Goal: Information Seeking & Learning: Learn about a topic

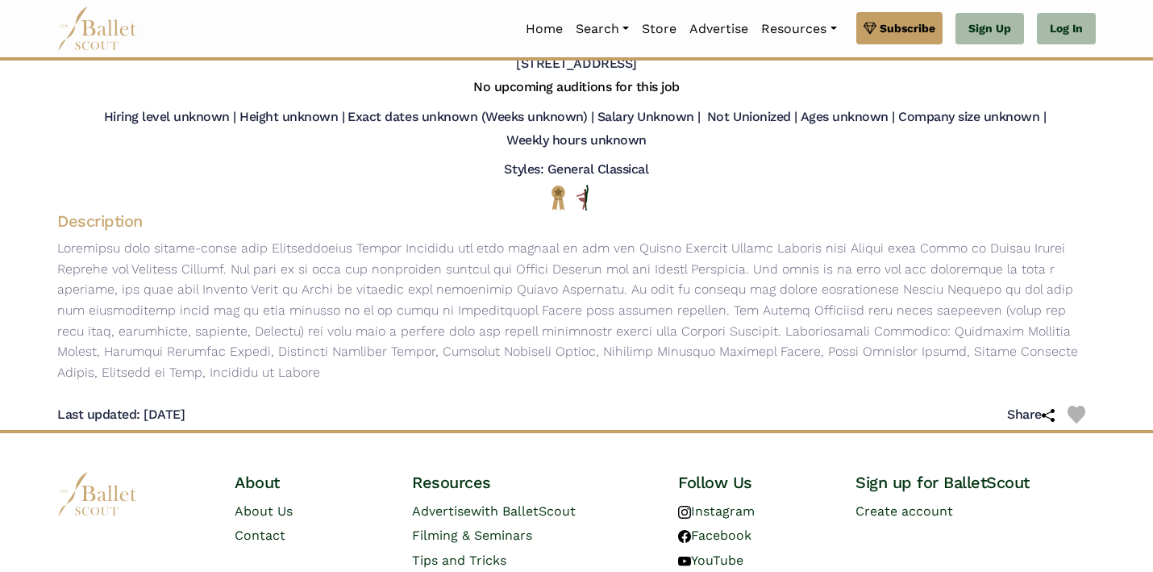
scroll to position [119, 0]
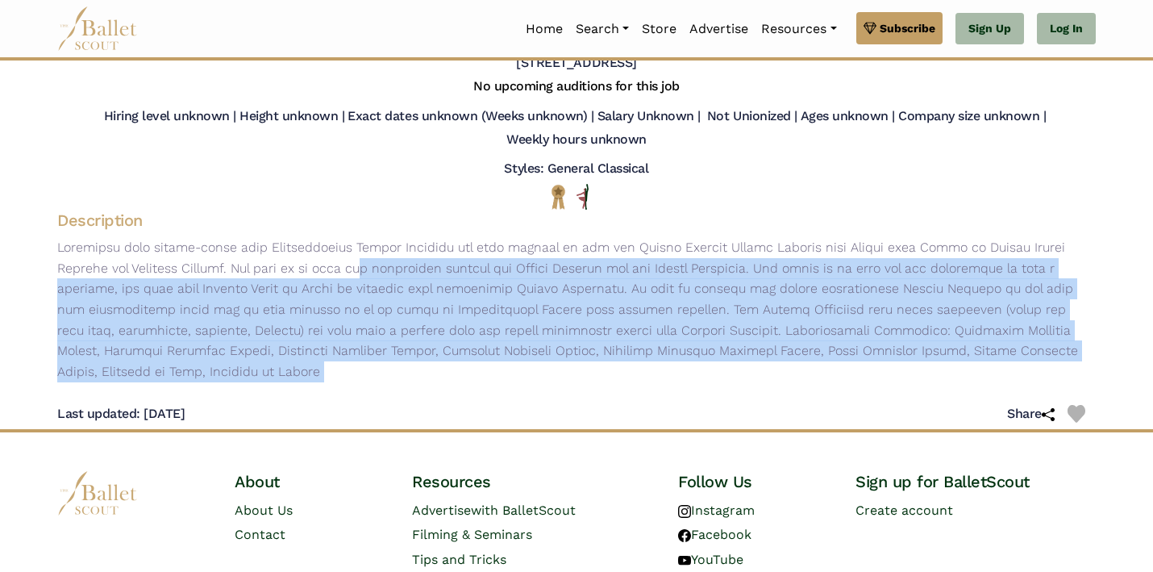
drag, startPoint x: 249, startPoint y: 264, endPoint x: 323, endPoint y: 376, distance: 134.4
click at [323, 376] on div "Estonian National Ballet - [DEMOGRAPHIC_DATA] Job - International Ballet Auditi…" at bounding box center [576, 185] width 1064 height 488
click at [323, 385] on div "Last updated: [DATE] Share" at bounding box center [576, 407] width 1038 height 44
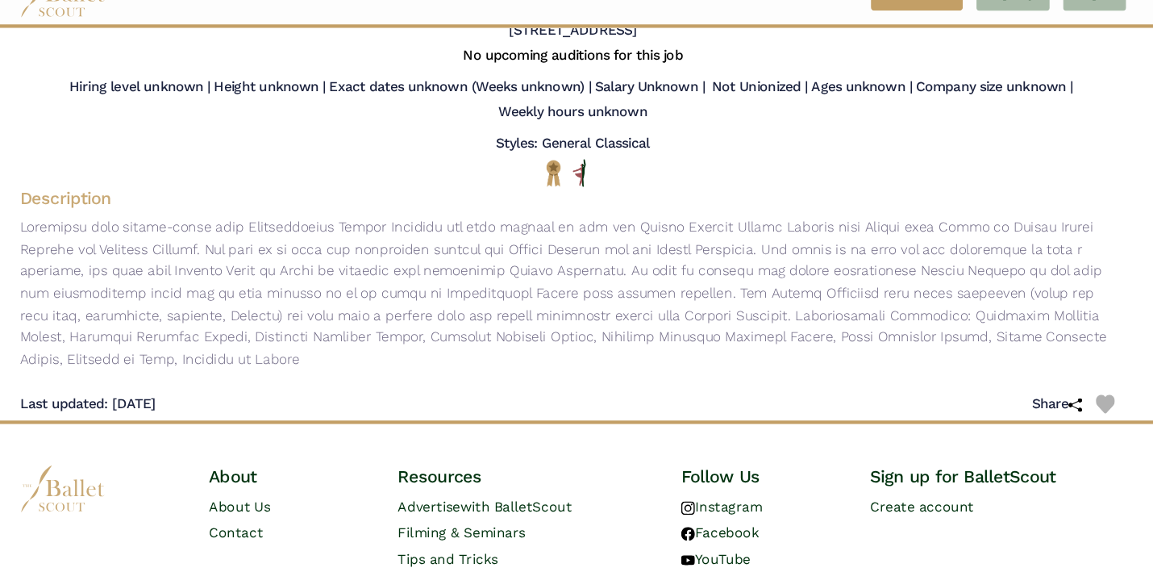
scroll to position [145, 0]
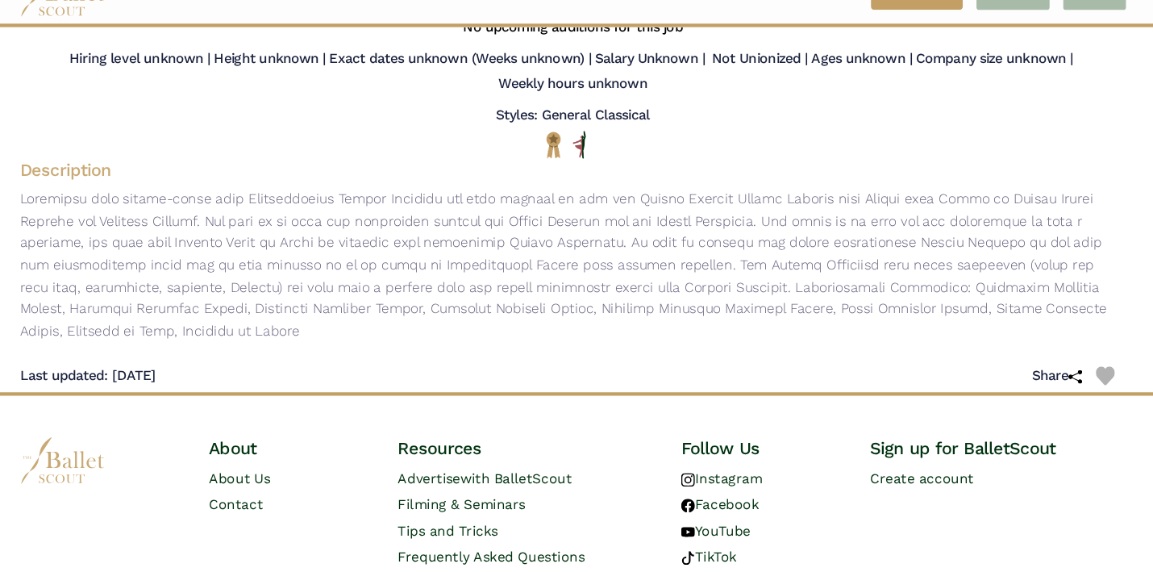
click at [743, 324] on p at bounding box center [576, 283] width 1064 height 144
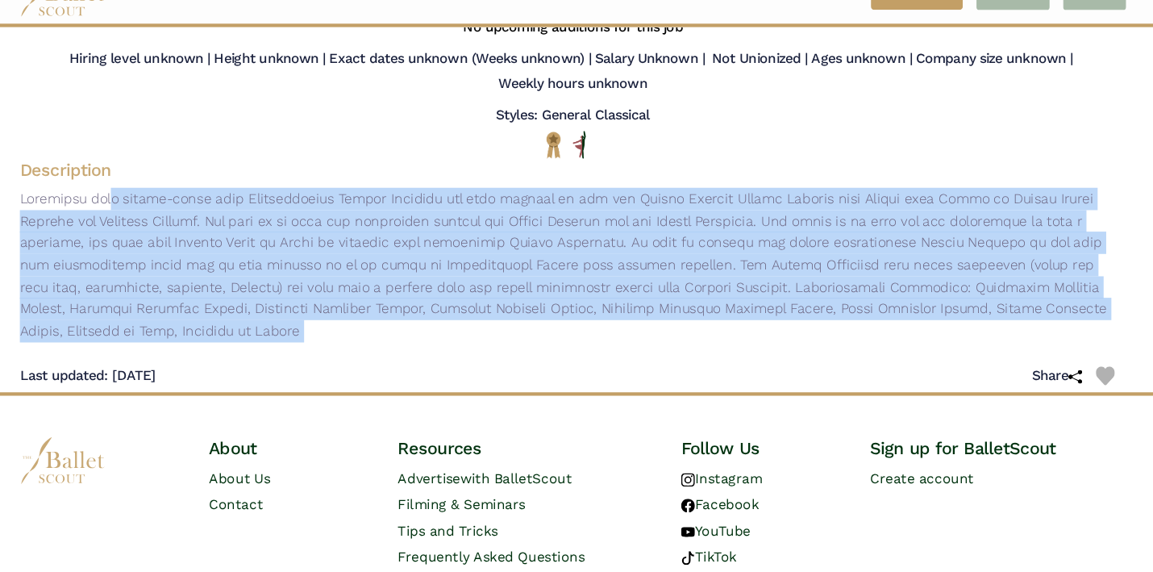
click at [743, 324] on p at bounding box center [576, 283] width 1064 height 144
click at [749, 330] on p at bounding box center [576, 283] width 1064 height 144
